Goal: Complete application form

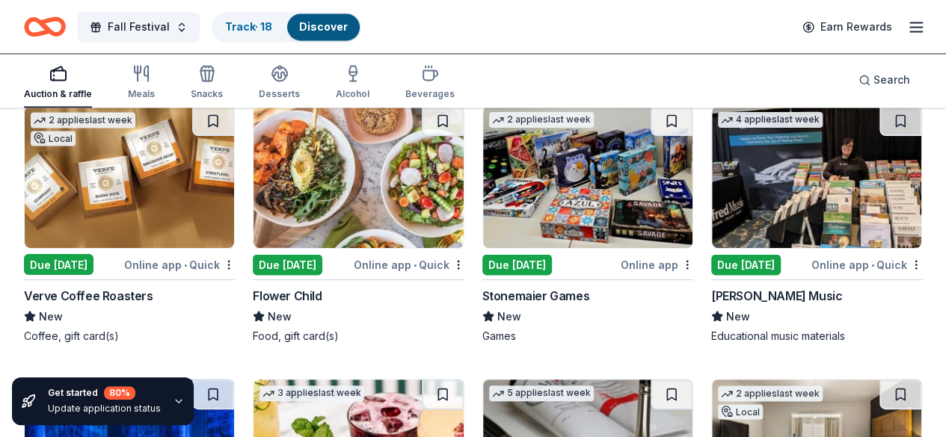
scroll to position [4150, 0]
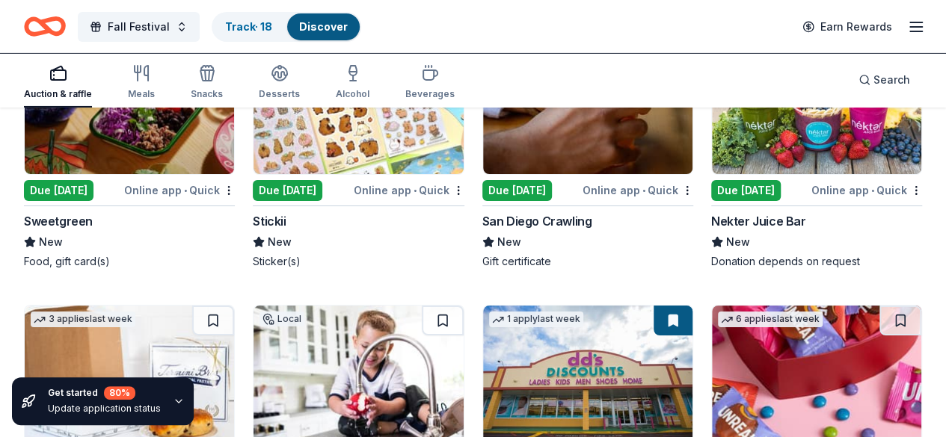
scroll to position [5297, 0]
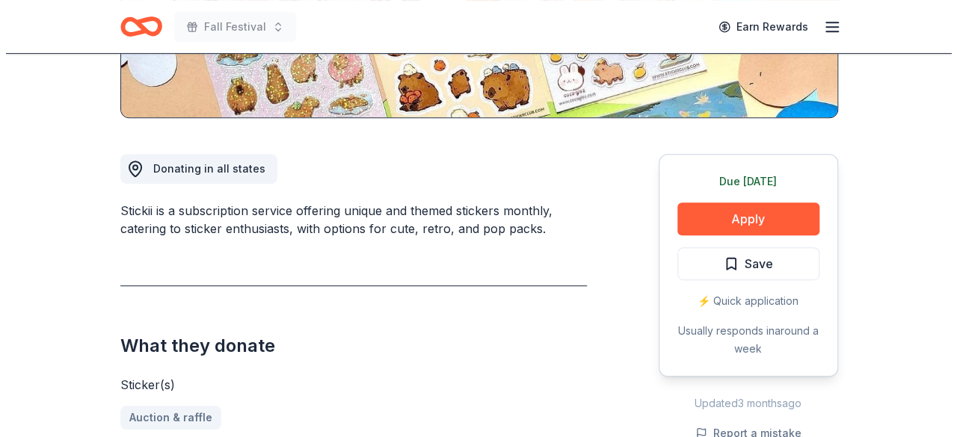
scroll to position [339, 0]
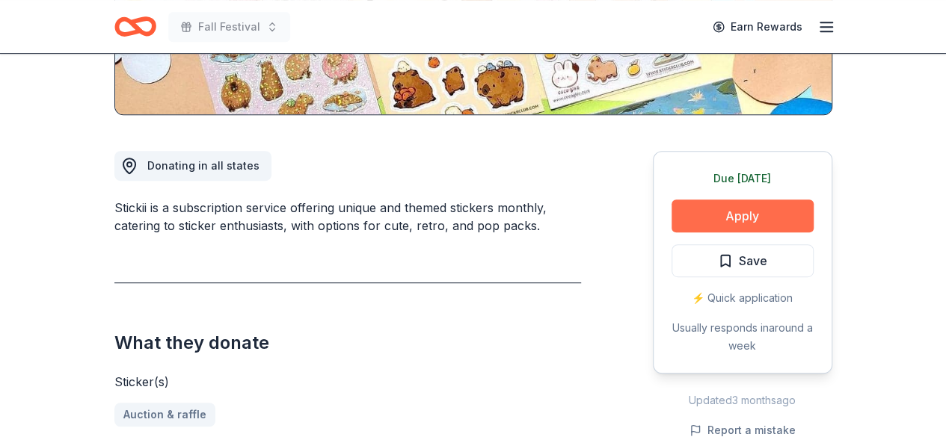
click at [719, 210] on button "Apply" at bounding box center [742, 216] width 142 height 33
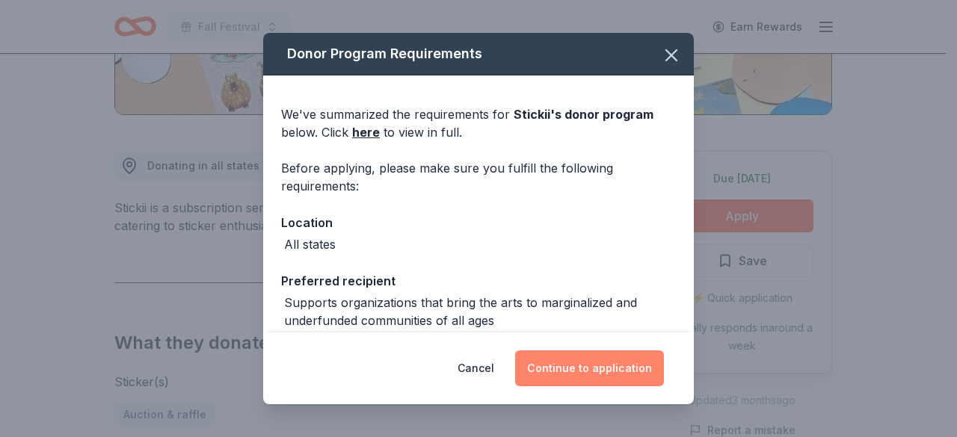
click at [558, 359] on button "Continue to application" at bounding box center [589, 369] width 149 height 36
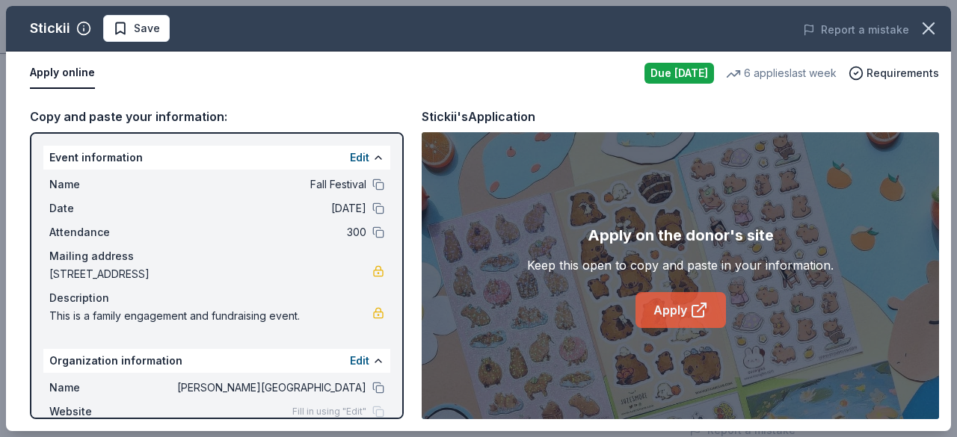
click at [691, 301] on link "Apply" at bounding box center [680, 310] width 90 height 36
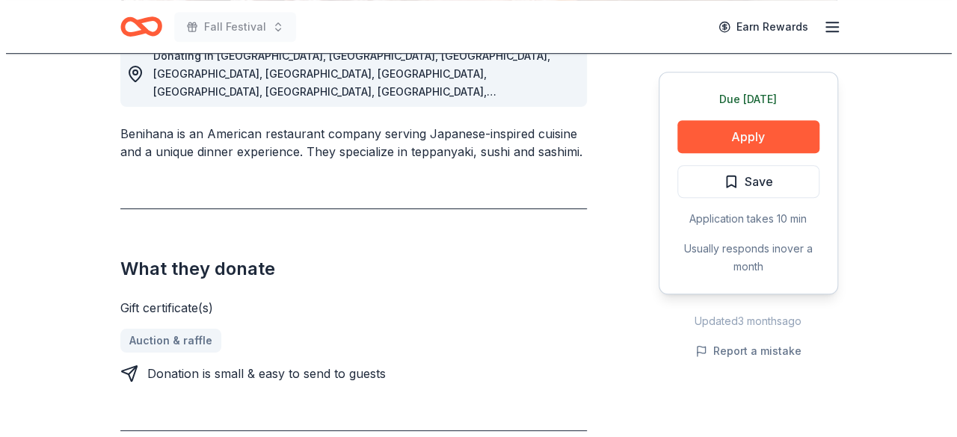
scroll to position [449, 0]
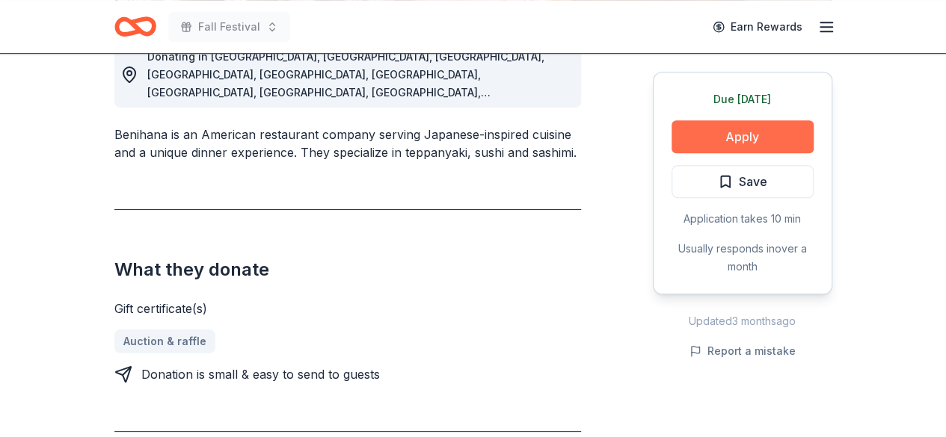
click at [751, 135] on button "Apply" at bounding box center [742, 136] width 142 height 33
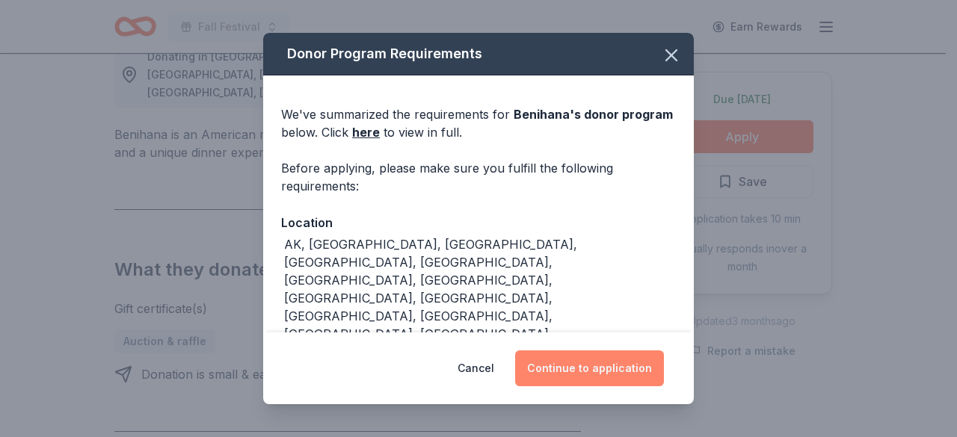
click at [615, 366] on button "Continue to application" at bounding box center [589, 369] width 149 height 36
